Goal: Information Seeking & Learning: Compare options

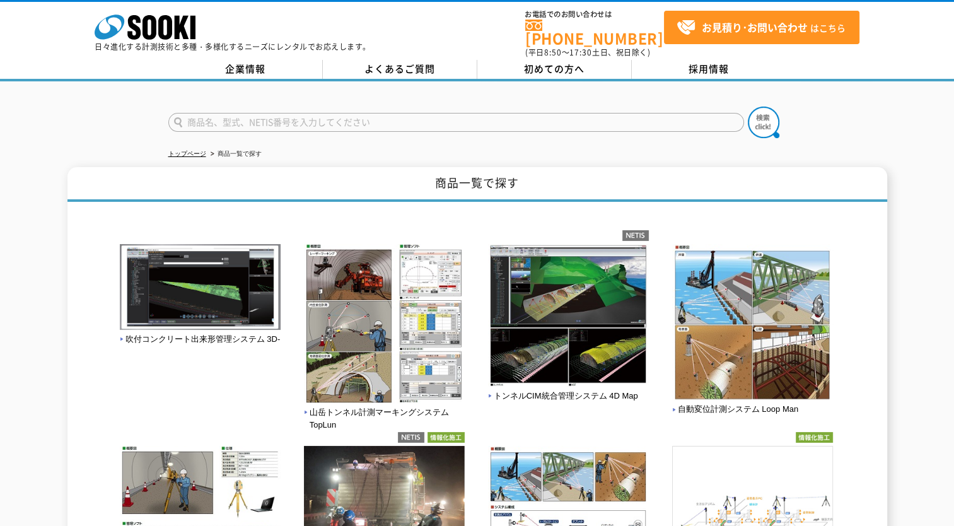
click at [214, 113] on input "text" at bounding box center [455, 122] width 575 height 19
type input "GNSS ローバー"
click at [748, 107] on button at bounding box center [764, 123] width 32 height 32
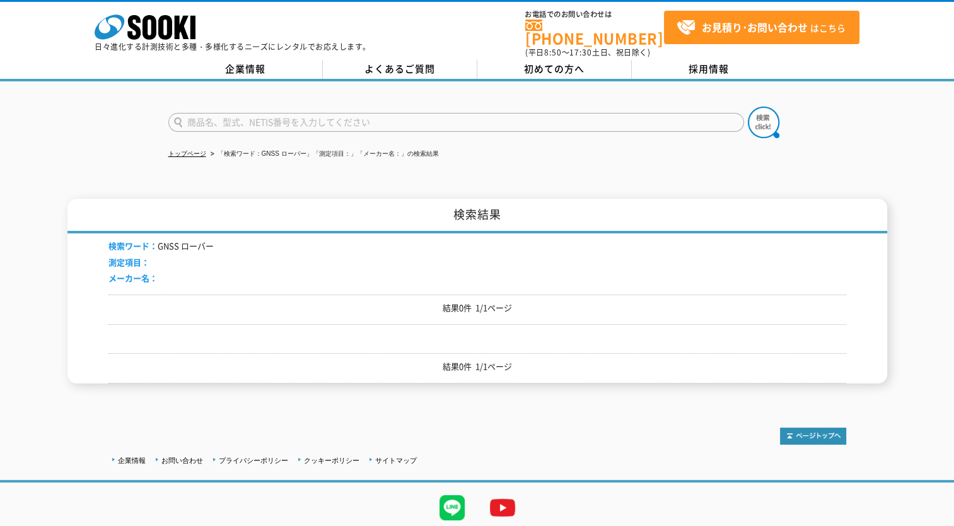
click at [262, 113] on input "text" at bounding box center [455, 122] width 575 height 19
type input "GNSS"
click at [748, 107] on button at bounding box center [764, 123] width 32 height 32
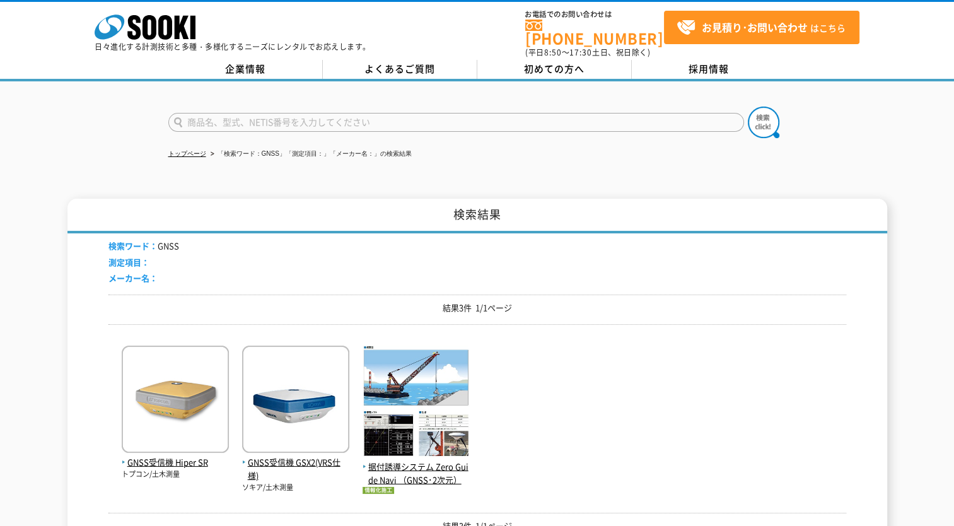
scroll to position [63, 0]
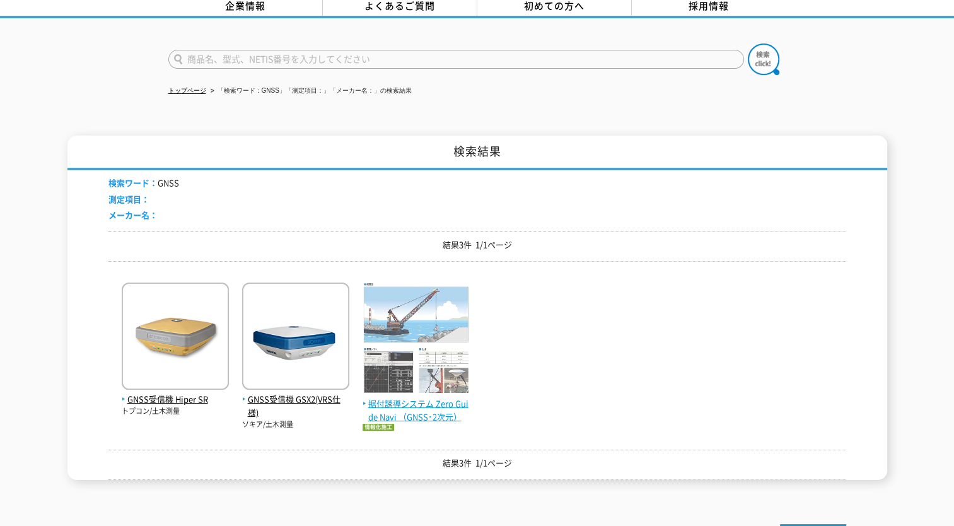
click at [442, 397] on span "据付誘導システム Zero Guide Navi （GNSS･2次元）" at bounding box center [415, 410] width 107 height 26
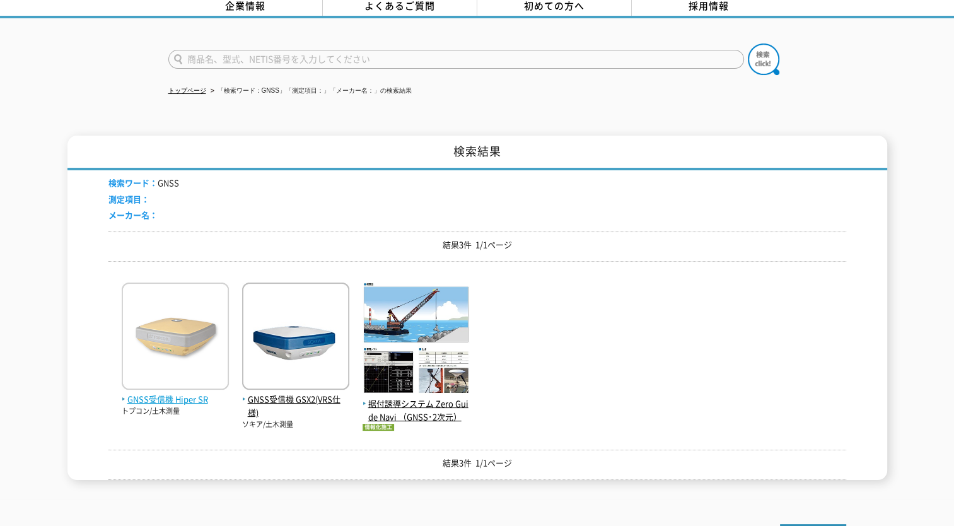
click at [166, 393] on span "GNSS受信機 Hiper SR" at bounding box center [175, 399] width 107 height 13
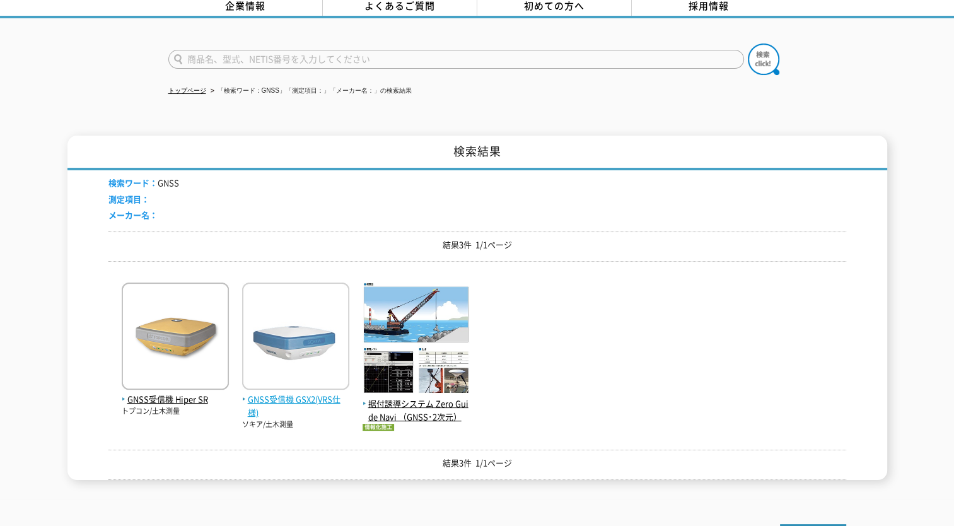
click at [321, 393] on span "GNSS受信機 GSX2(VRS仕様)" at bounding box center [295, 406] width 107 height 26
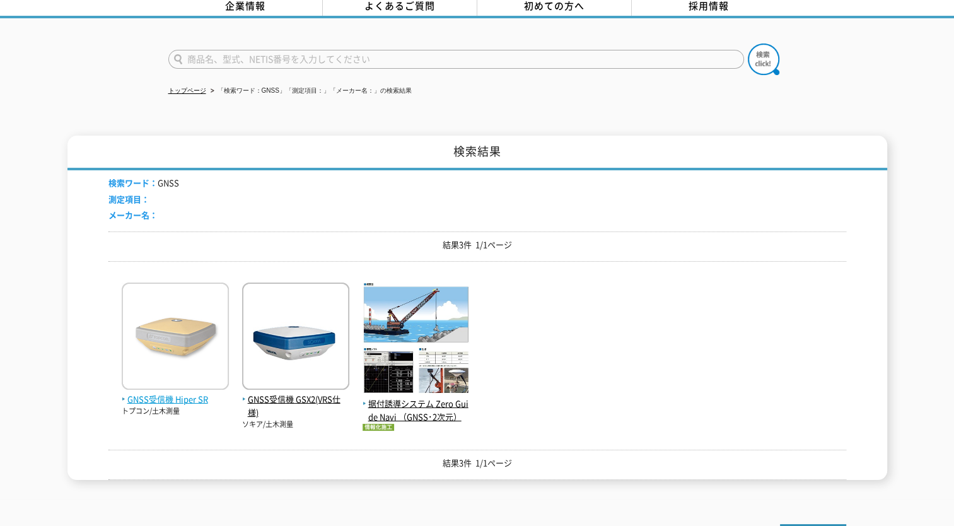
click at [141, 393] on span "GNSS受信機 Hiper SR" at bounding box center [175, 399] width 107 height 13
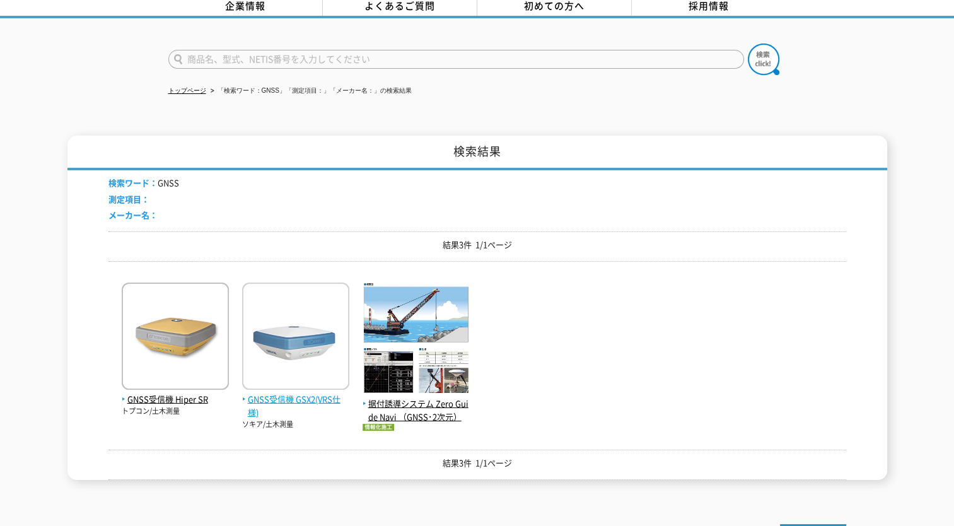
click at [270, 393] on span "GNSS受信機 GSX2(VRS仕様)" at bounding box center [295, 406] width 107 height 26
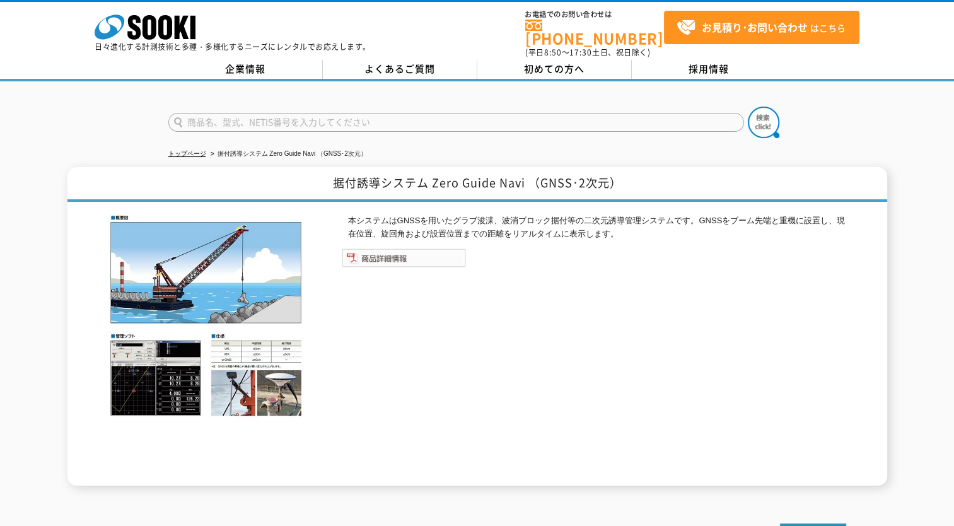
click at [429, 250] on img at bounding box center [404, 257] width 124 height 19
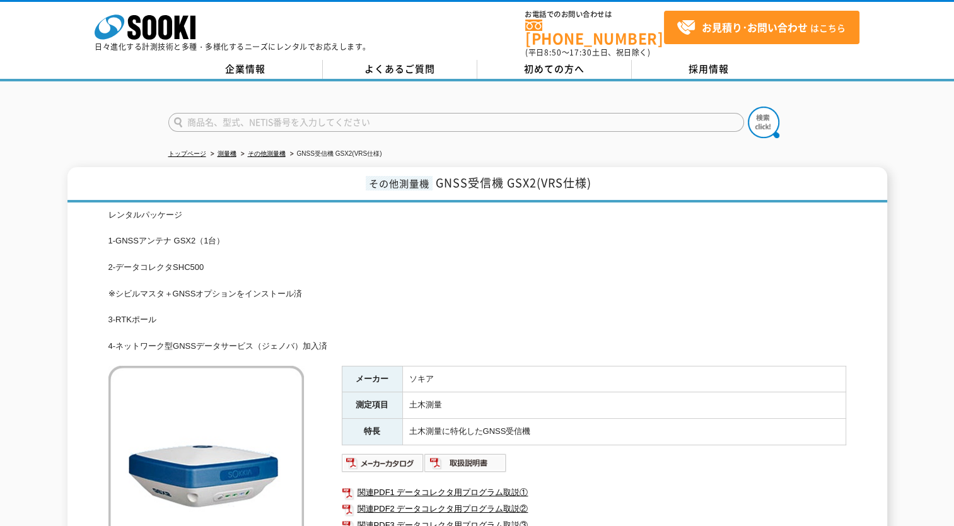
scroll to position [63, 0]
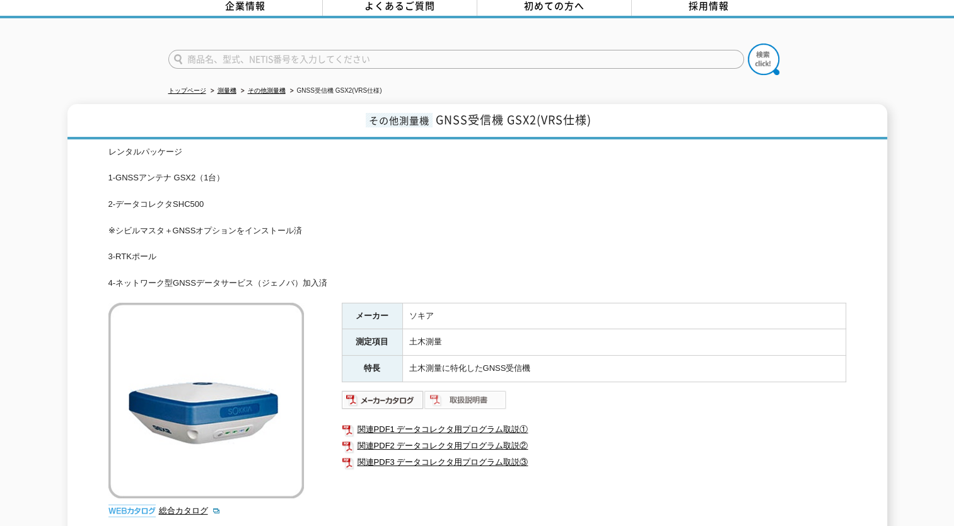
click at [470, 394] on img at bounding box center [465, 400] width 83 height 20
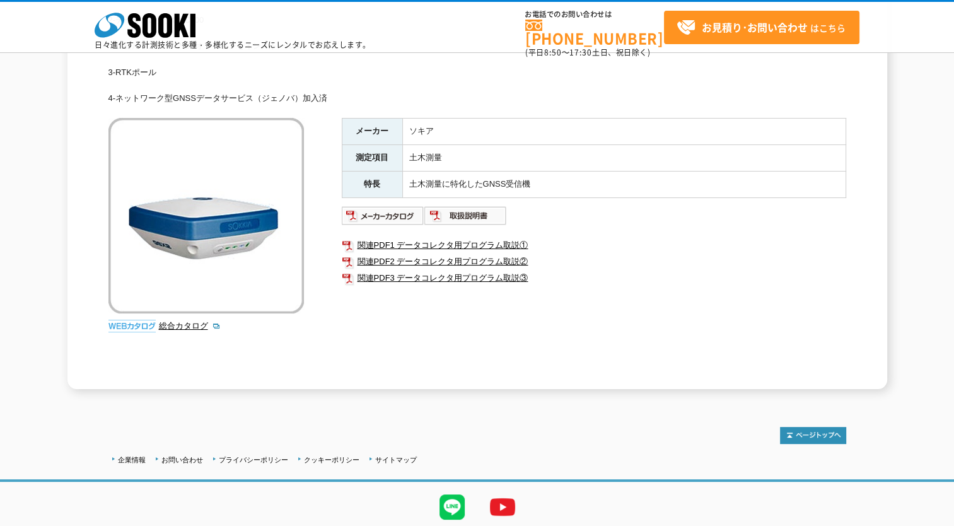
scroll to position [231, 0]
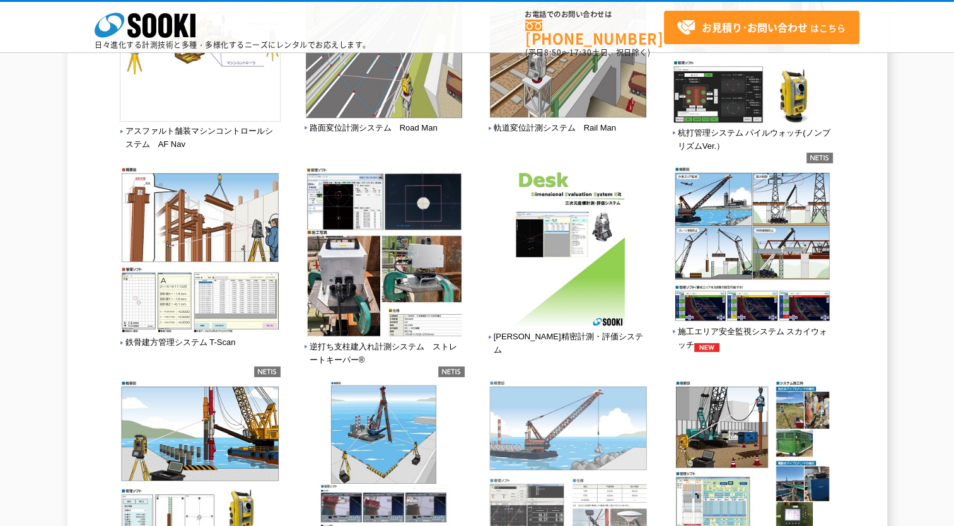
scroll to position [756, 0]
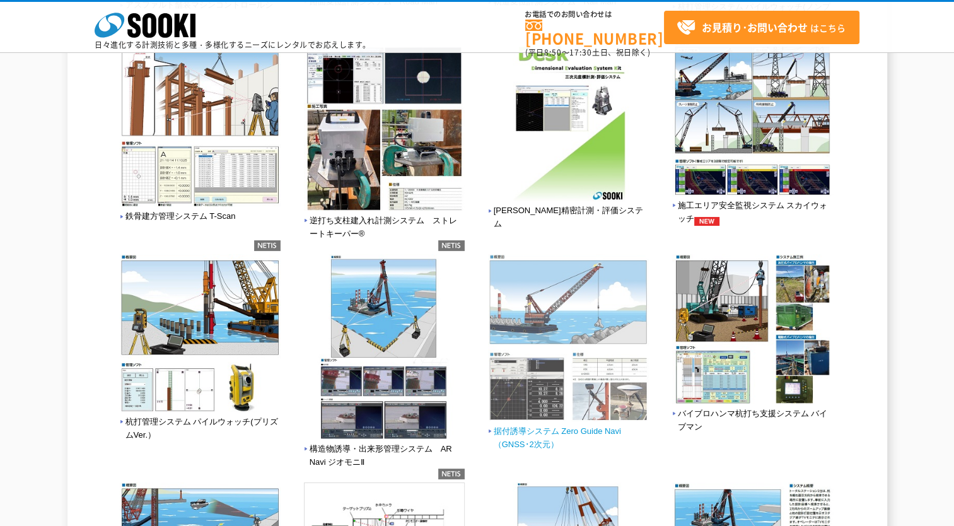
click at [532, 435] on span "据付誘導システム Zero Guide Navi （GNSS･2次元）" at bounding box center [568, 438] width 161 height 26
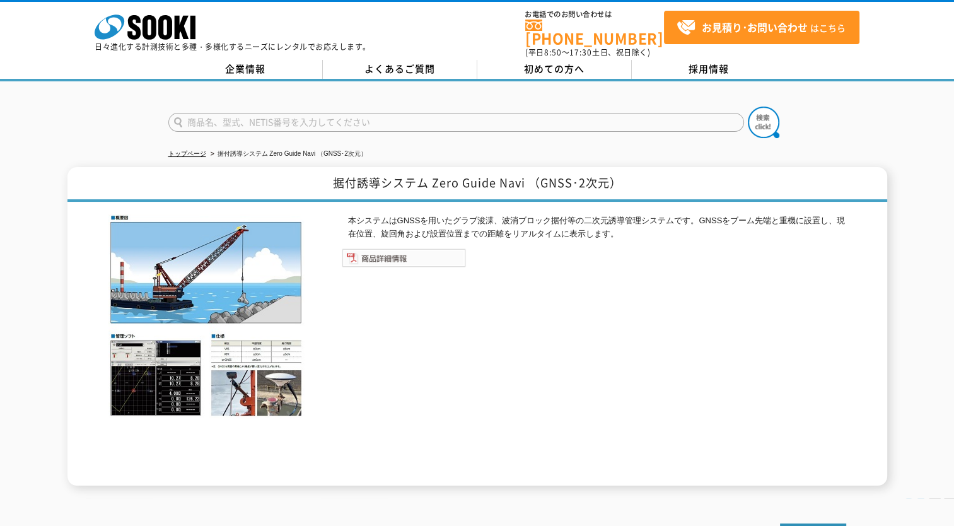
click at [392, 248] on img at bounding box center [404, 257] width 124 height 19
